Goal: Transaction & Acquisition: Purchase product/service

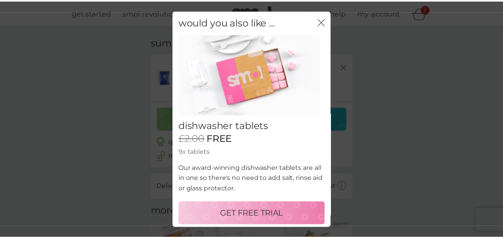
scroll to position [2, 0]
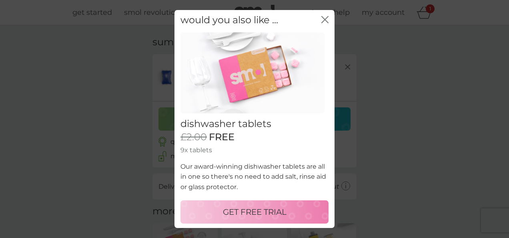
click at [254, 205] on p "GET FREE TRIAL" at bounding box center [255, 211] width 64 height 13
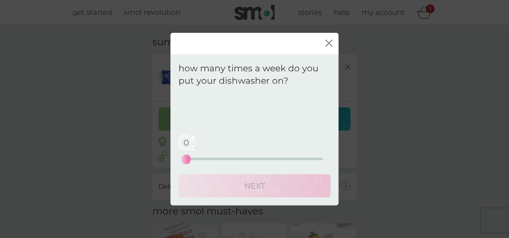
click at [213, 158] on div "0 0 12.5 25" at bounding box center [254, 158] width 137 height 2
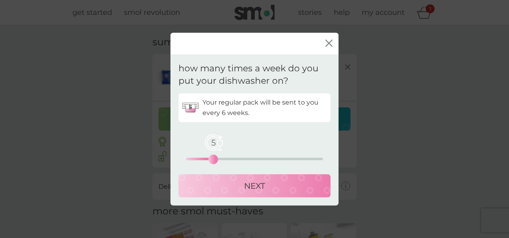
click at [257, 192] on button "NEXT" at bounding box center [254, 185] width 152 height 23
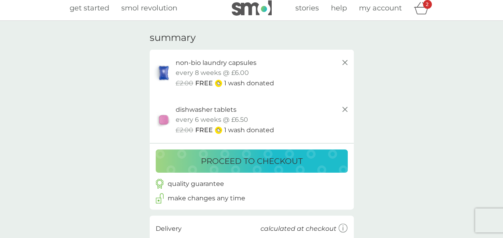
scroll to position [0, 0]
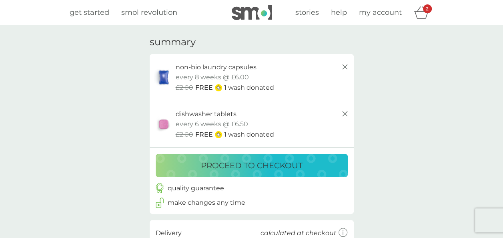
click at [244, 168] on p "proceed to checkout" at bounding box center [252, 165] width 102 height 13
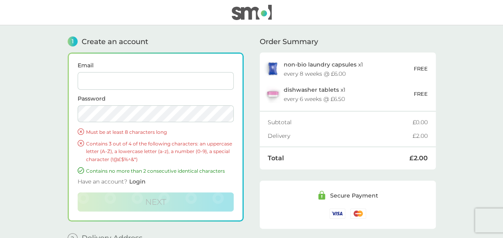
click at [115, 80] on input "Email" at bounding box center [156, 81] width 156 height 18
type input "[EMAIL_ADDRESS][DOMAIN_NAME]"
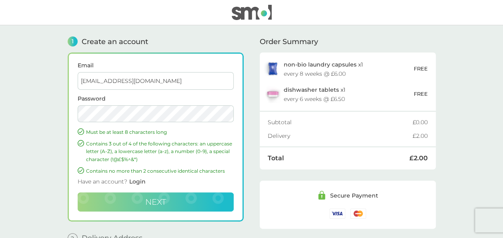
click at [146, 198] on span "Next" at bounding box center [155, 202] width 21 height 10
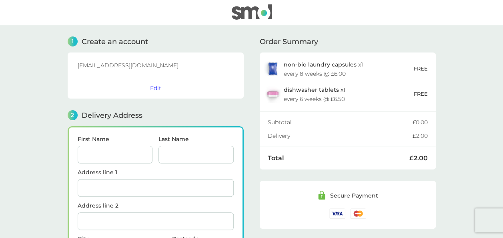
scroll to position [120, 0]
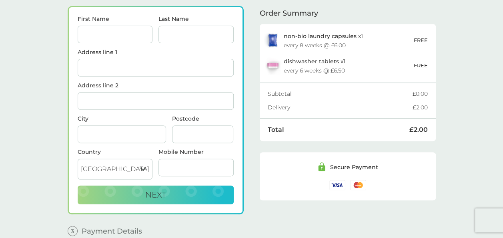
click at [98, 44] on div "First Name" at bounding box center [114, 32] width 81 height 33
click at [94, 34] on input "First Name" at bounding box center [115, 35] width 75 height 18
type input "Aldermore"
type input "[STREET_ADDRESS]"
type input "Aldermore Bank plc [GEOGRAPHIC_DATA]"
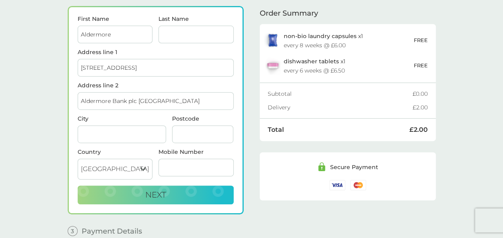
type input "[GEOGRAPHIC_DATA]"
type input "BN10 8GA"
type input "07958263305"
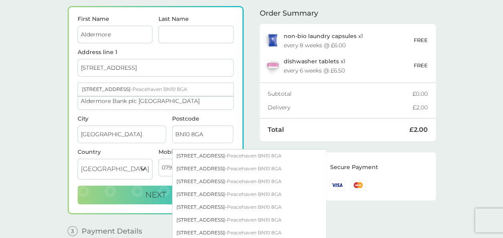
click at [118, 34] on input "Aldermore" at bounding box center [115, 35] width 75 height 18
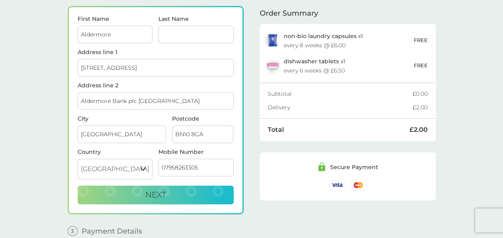
click at [118, 34] on input "Aldermore" at bounding box center [115, 35] width 75 height 18
type input "e"
type input "[PERSON_NAME]"
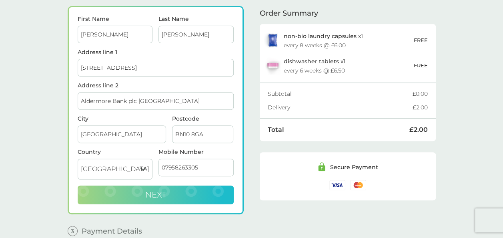
click at [162, 190] on span "Next" at bounding box center [155, 195] width 21 height 10
checkbox input "true"
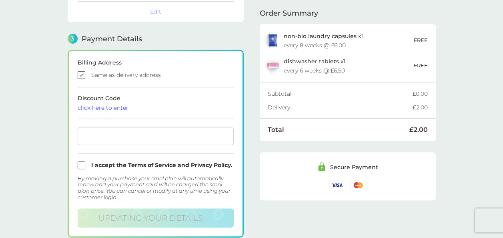
scroll to position [227, 0]
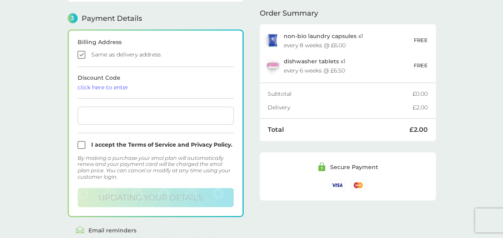
click at [114, 82] on div "Discount Code click here to enter" at bounding box center [156, 82] width 156 height 15
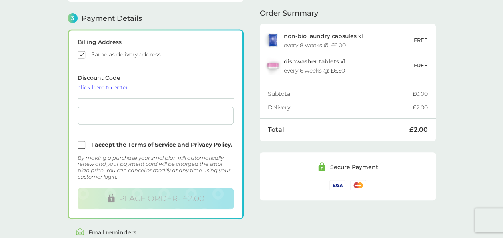
click at [114, 86] on div "click here to enter" at bounding box center [156, 87] width 156 height 6
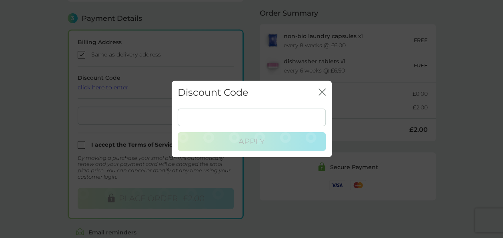
click at [324, 90] on icon "close" at bounding box center [321, 91] width 7 height 7
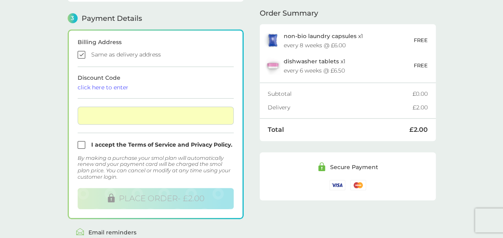
click at [82, 141] on input "checkbox" at bounding box center [156, 145] width 156 height 8
checkbox input "true"
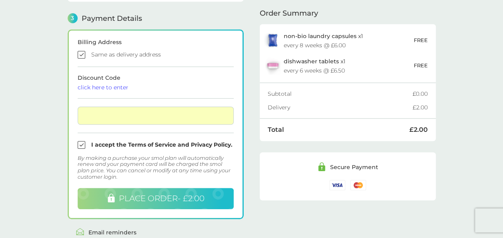
click at [142, 196] on span "PLACE ORDER - £2.00" at bounding box center [162, 198] width 86 height 10
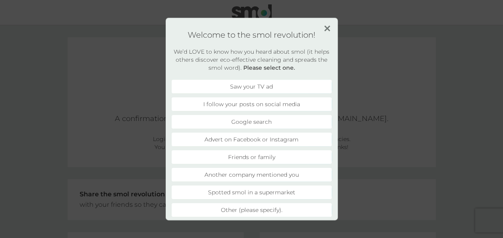
click at [323, 26] on div "Welcome to the smol revolution! We’d LOVE to know how you heard about smol (it …" at bounding box center [252, 119] width 172 height 202
click at [327, 28] on img at bounding box center [327, 29] width 6 height 6
